Goal: Check status: Check status

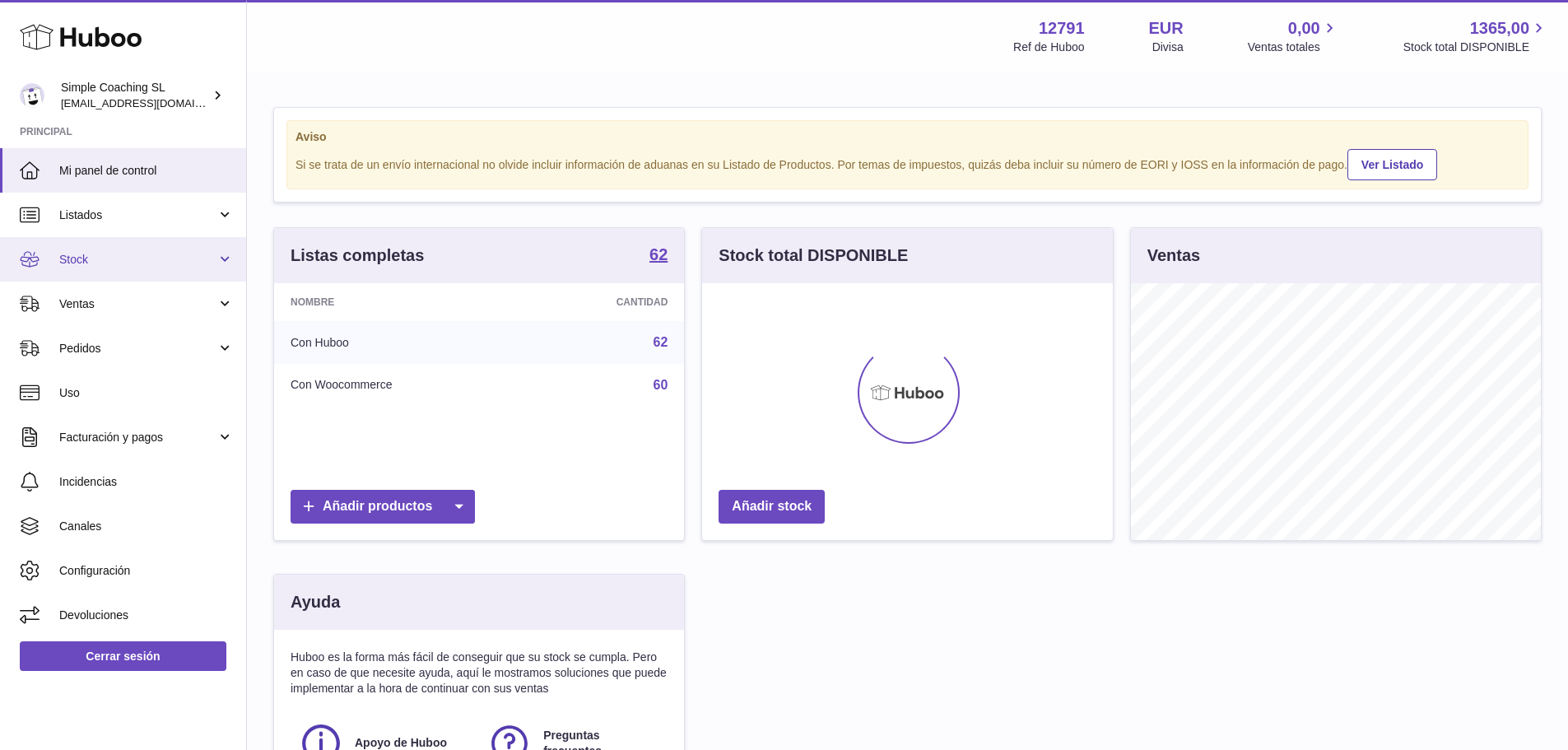
scroll to position [257, 411]
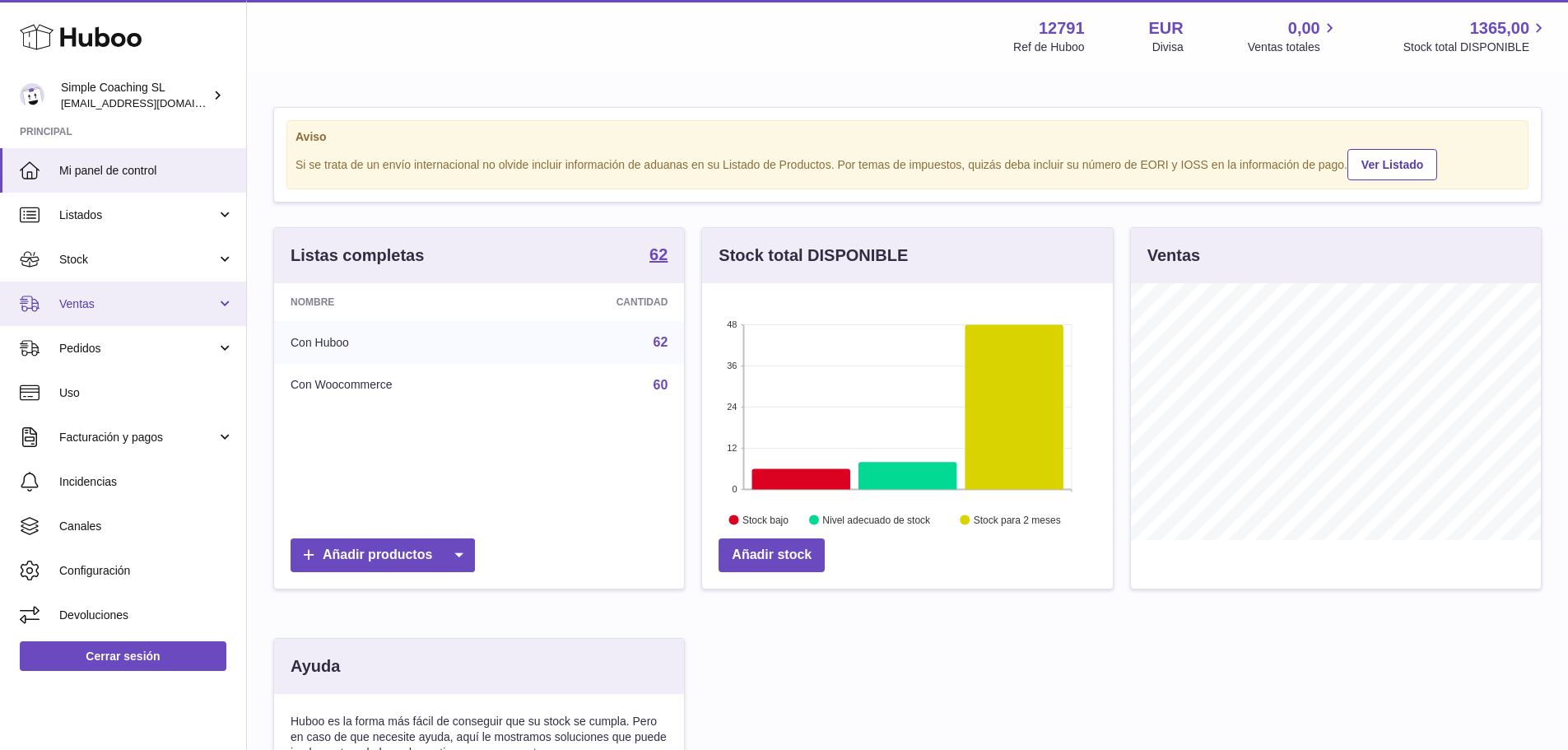
click at [131, 305] on span "Ventas" at bounding box center [137, 304] width 157 height 16
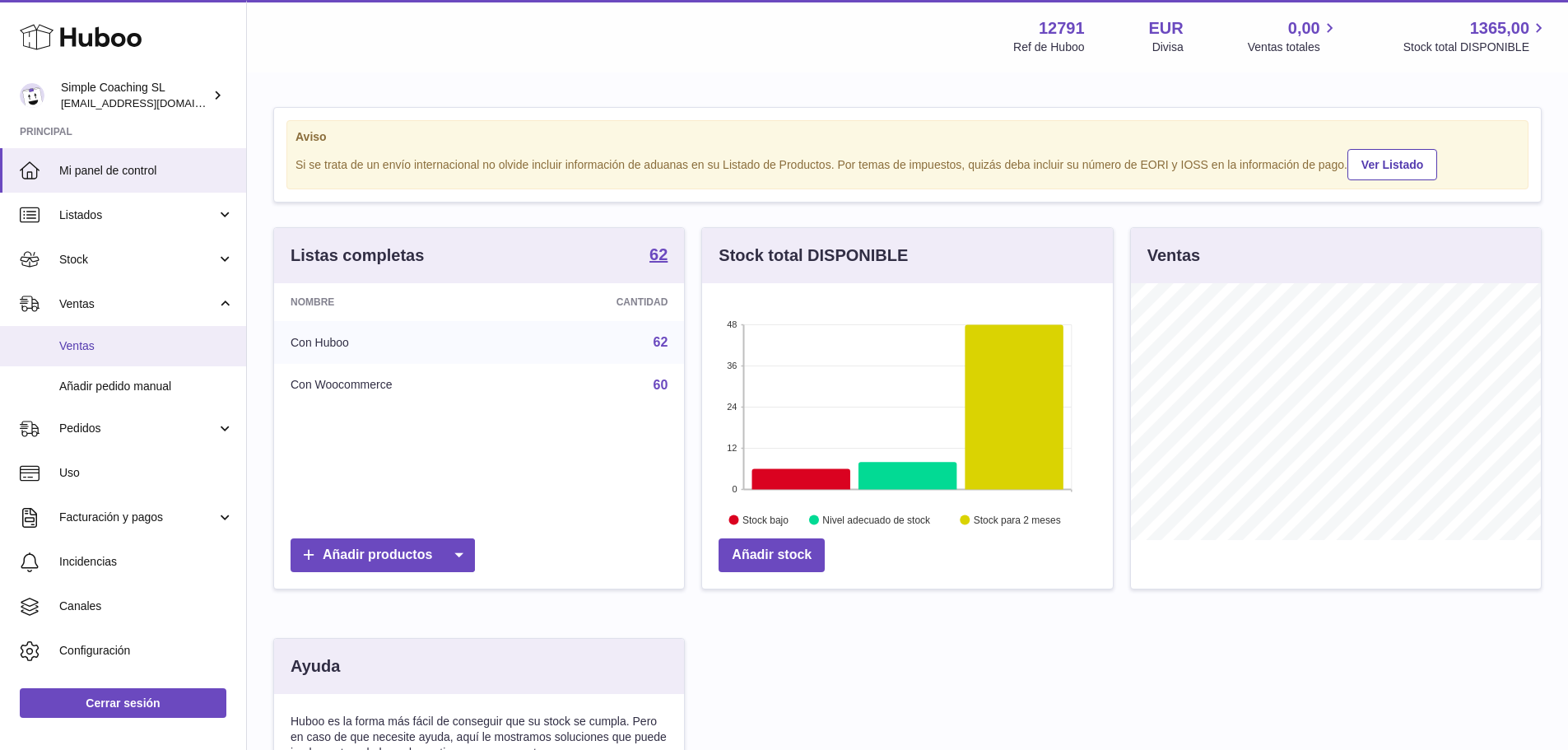
click at [124, 345] on span "Ventas" at bounding box center [146, 346] width 175 height 16
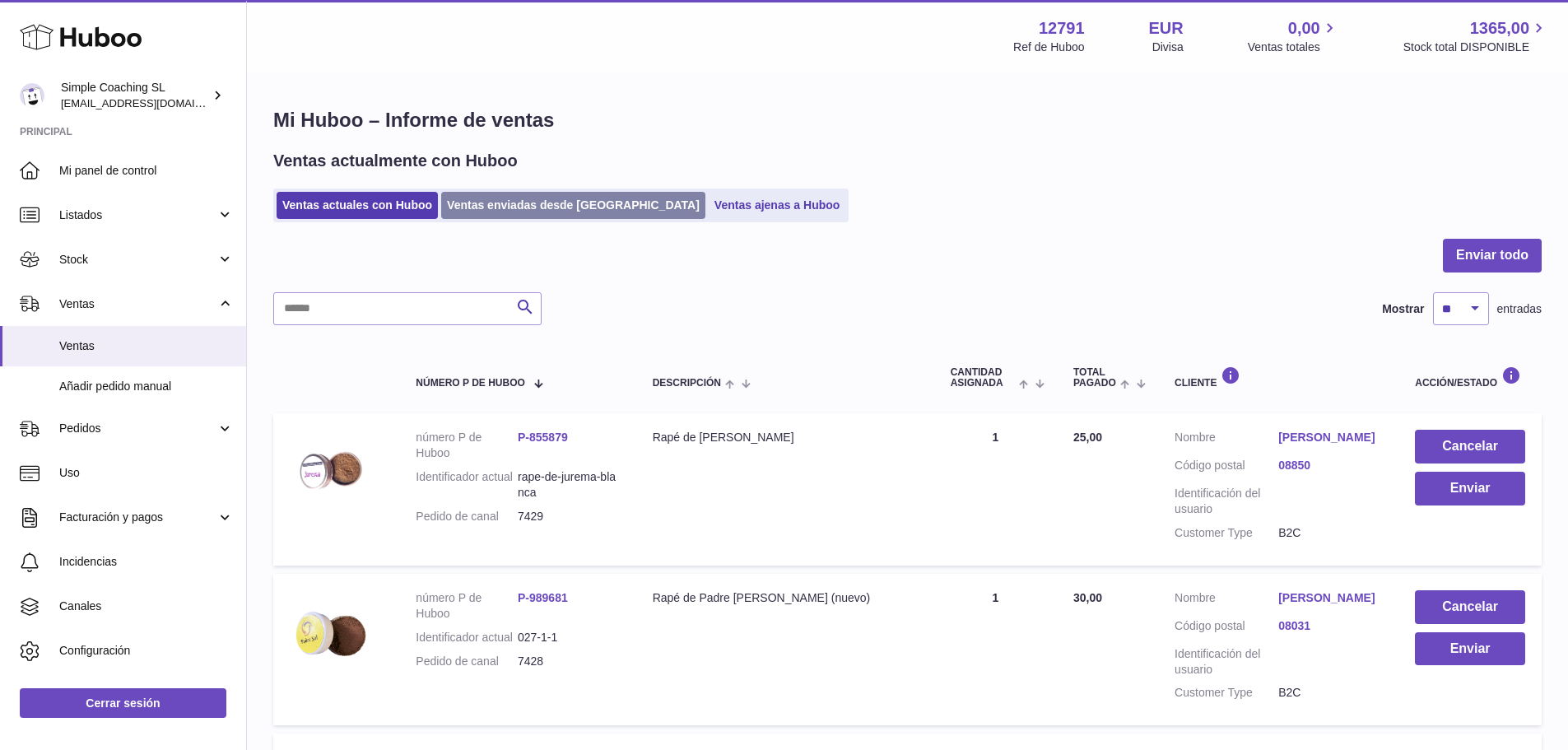
click at [533, 202] on link "Ventas enviadas desde Huboo" at bounding box center [573, 205] width 264 height 27
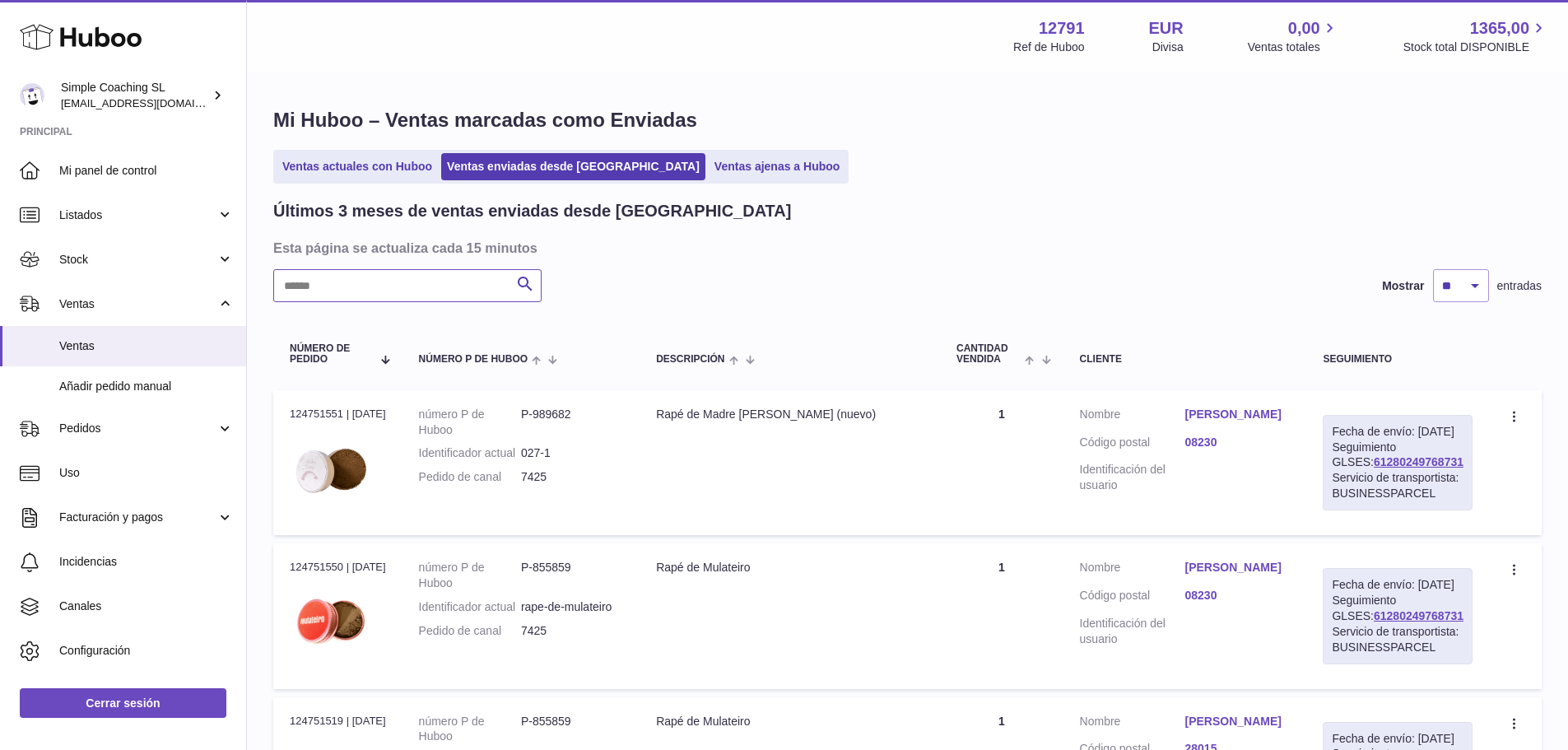
click at [429, 294] on input "text" at bounding box center [407, 286] width 268 height 33
paste input "**********"
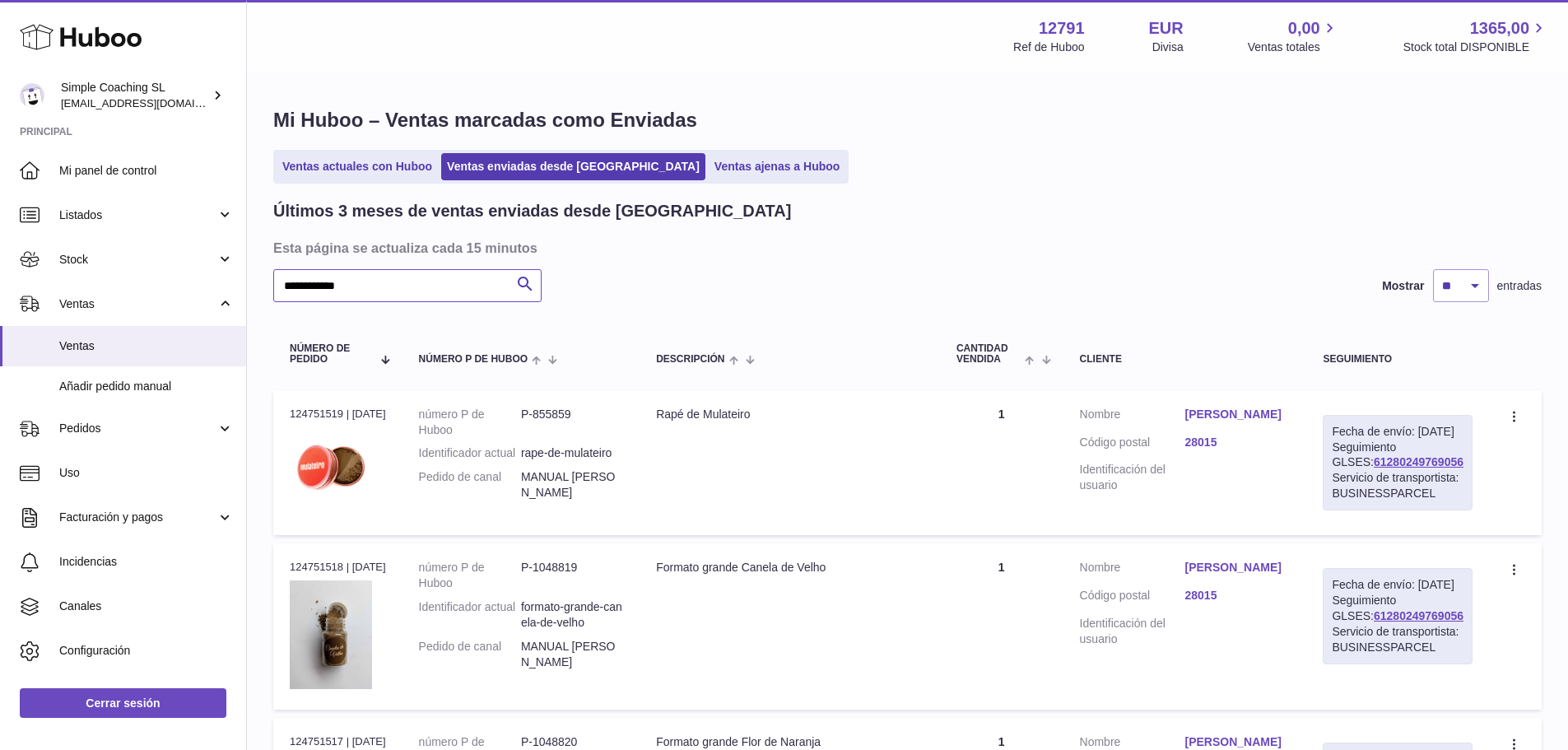
type input "**********"
click at [1217, 416] on link "Rubén Sánchez Corzo" at bounding box center [1236, 415] width 105 height 16
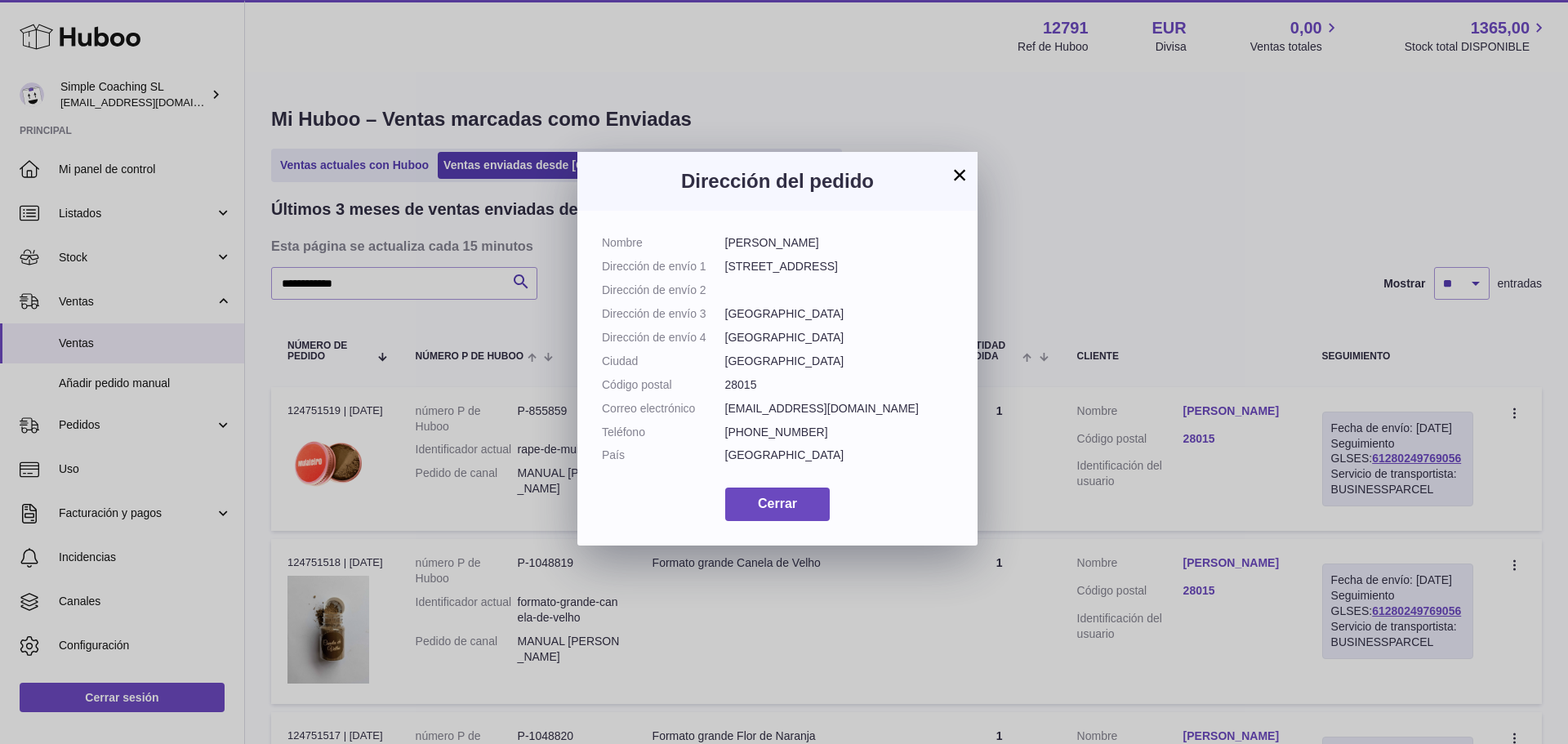
click at [958, 169] on button "×" at bounding box center [959, 174] width 20 height 20
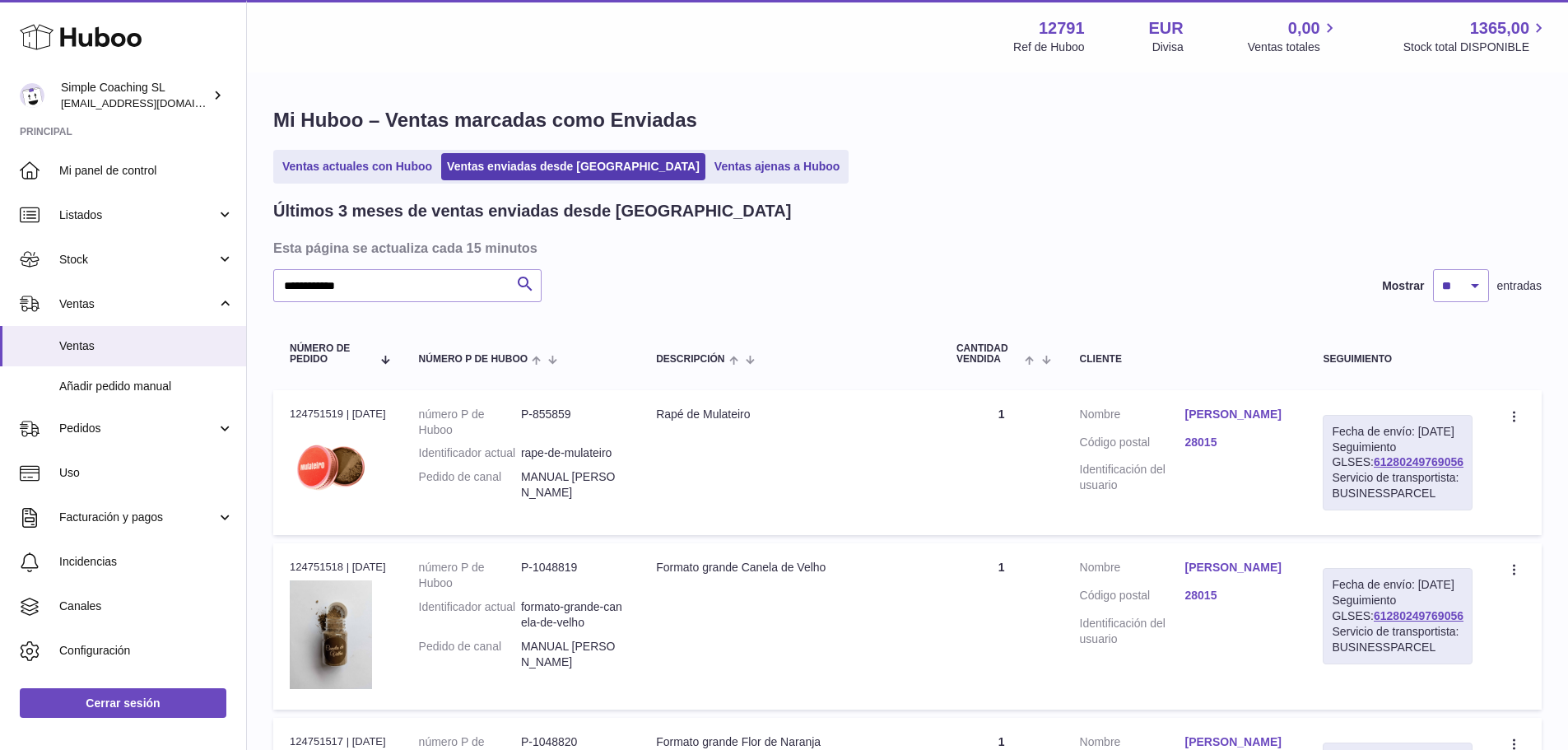
drag, startPoint x: 1444, startPoint y: 477, endPoint x: 1333, endPoint y: 475, distance: 111.0
click at [1333, 475] on div "Fecha de envío: 15º sep. 2025 Seguimiento GLSES: 61280249769056 Servicio de tra…" at bounding box center [1397, 462] width 149 height 96
copy link "61280249769056"
drag, startPoint x: 609, startPoint y: 496, endPoint x: 526, endPoint y: 493, distance: 83.1
click at [526, 493] on dd "MANUAL RUBEN" at bounding box center [572, 485] width 102 height 31
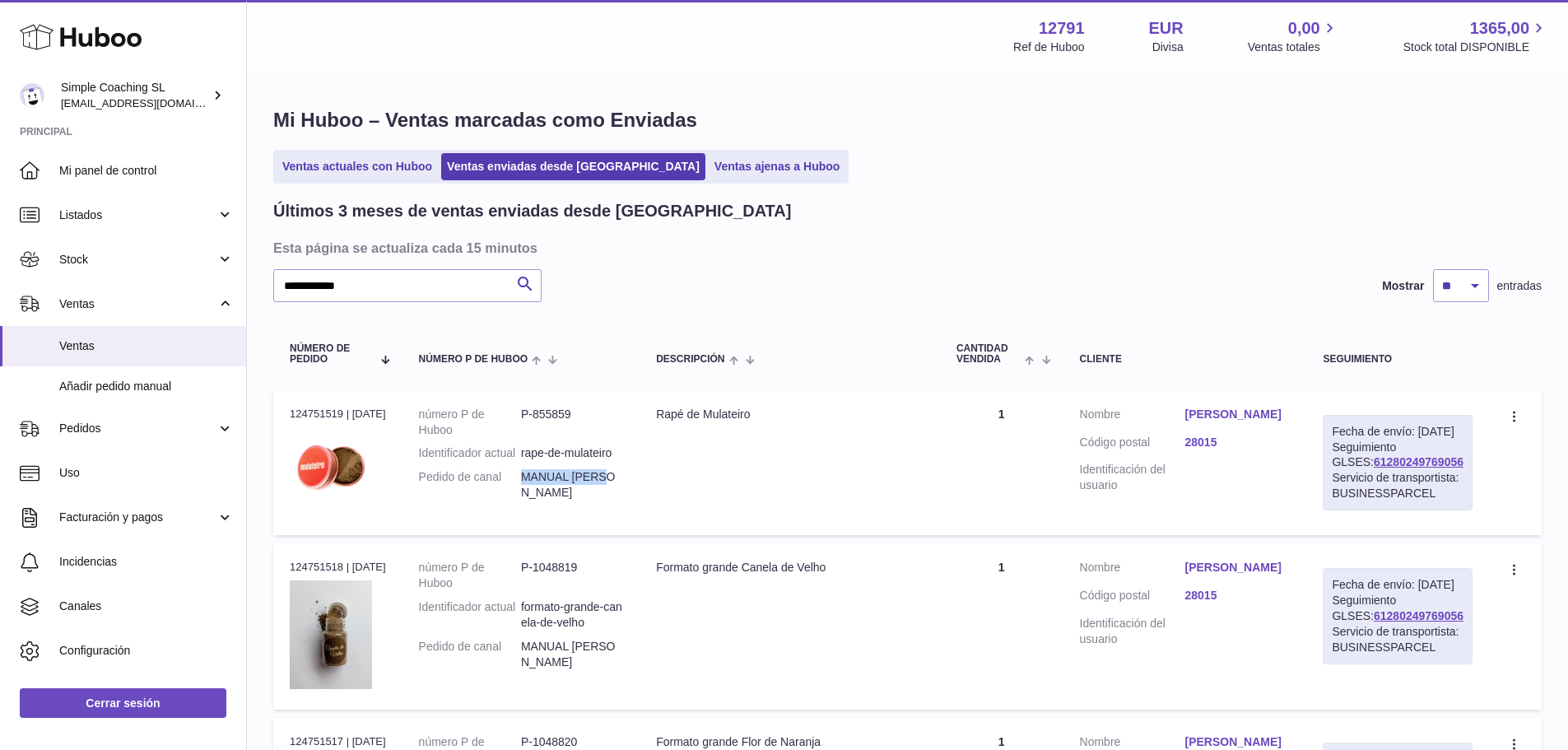
copy dd "MANUAL RUBEN"
click at [1221, 414] on link "Rubén Sánchez Corzo" at bounding box center [1236, 415] width 105 height 16
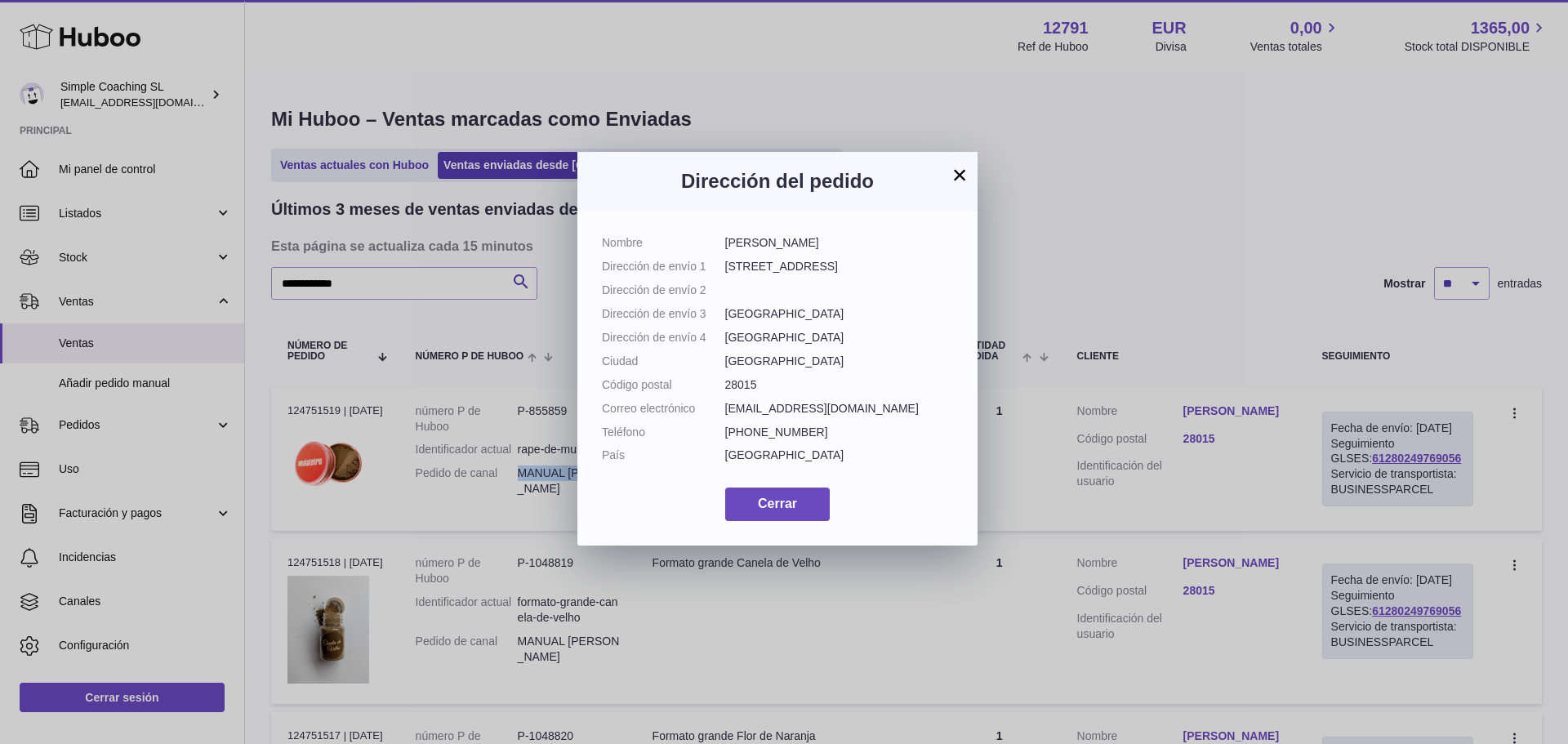
drag, startPoint x: 853, startPoint y: 246, endPoint x: 720, endPoint y: 245, distance: 133.0
click at [720, 245] on dl "Nombre Rubén Sánchez Corzo Dirección de envío 1 Calle Galileo 14 Dirección de e…" at bounding box center [777, 353] width 351 height 236
copy dl "Rubén Sánchez Corzo"
